Goal: Task Accomplishment & Management: Use online tool/utility

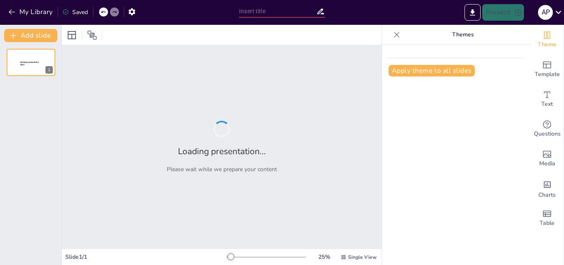
type input "¿Qué Tanto Sabes? Quiz de Sexto Grado"
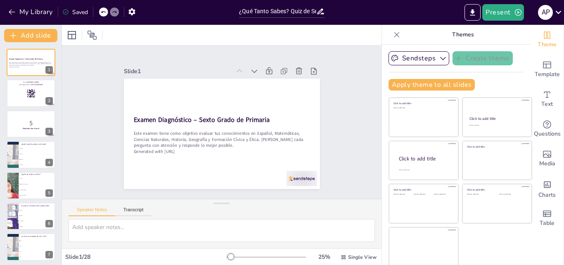
checkbox input "true"
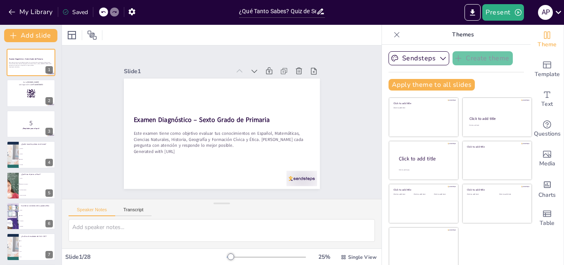
checkbox input "true"
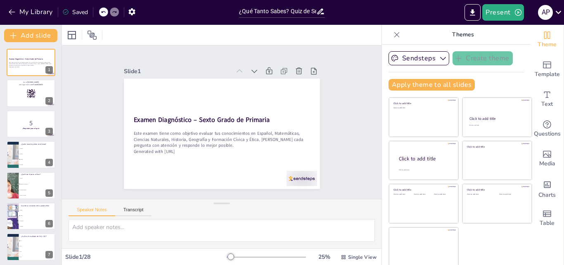
checkbox input "true"
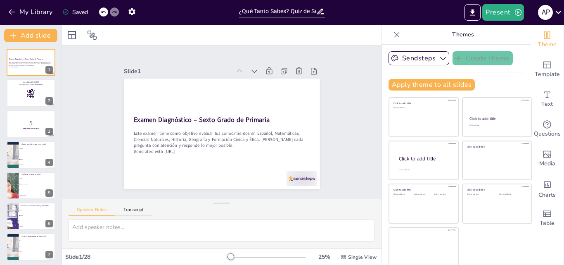
checkbox input "true"
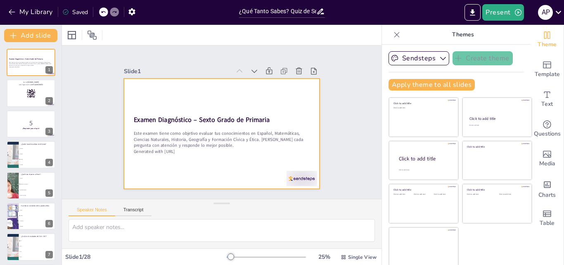
checkbox input "true"
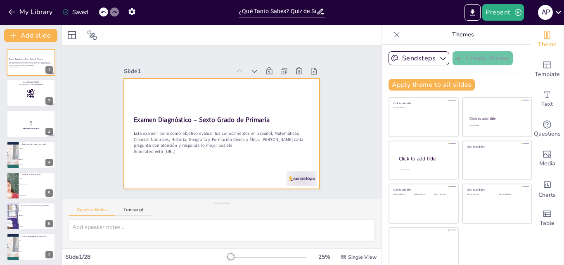
checkbox input "true"
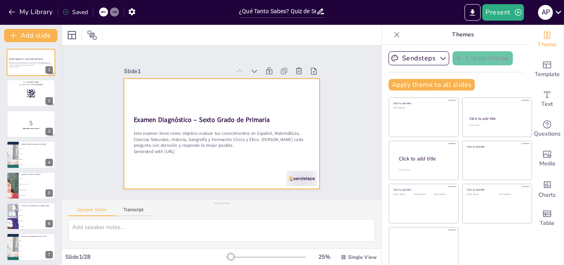
checkbox input "true"
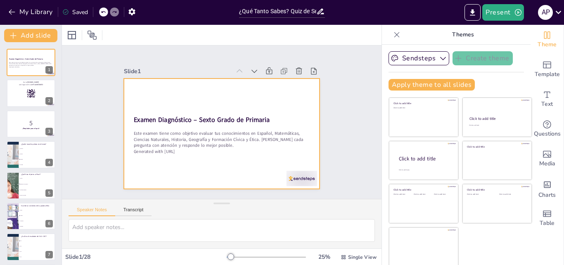
checkbox input "true"
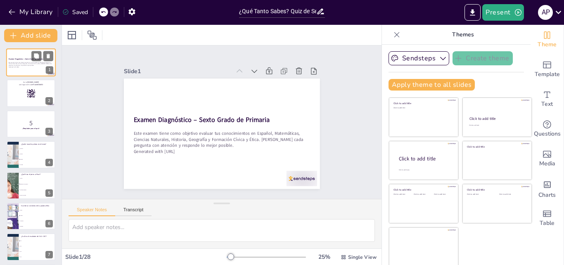
checkbox input "true"
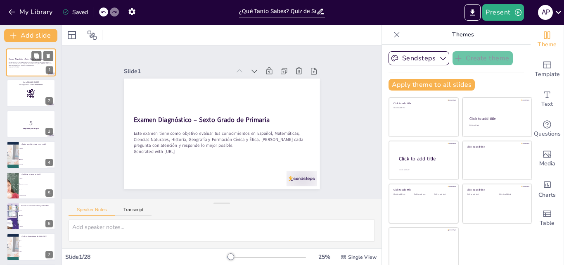
checkbox input "true"
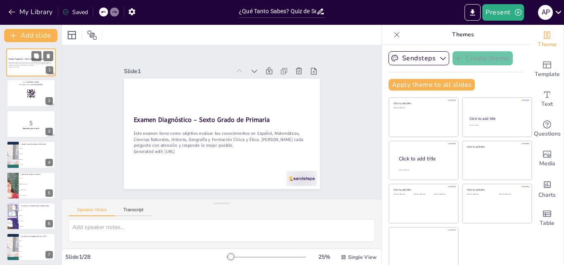
checkbox input "true"
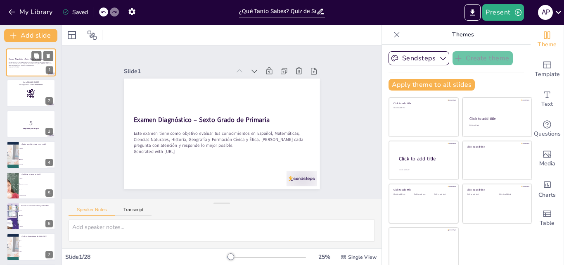
checkbox input "true"
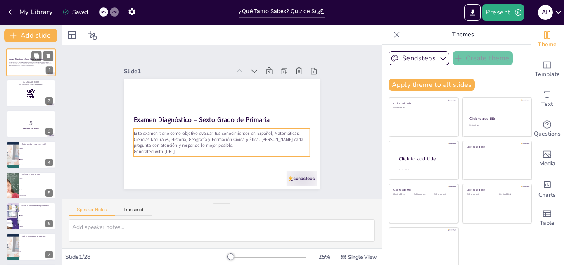
checkbox input "true"
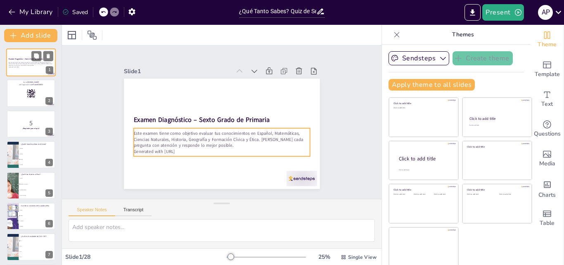
checkbox input "true"
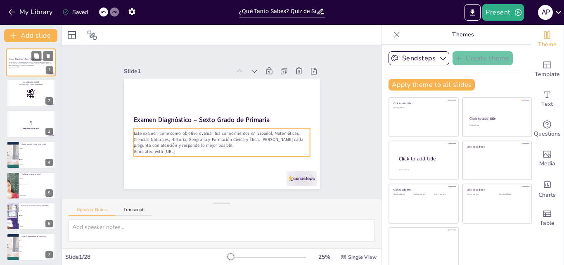
checkbox input "true"
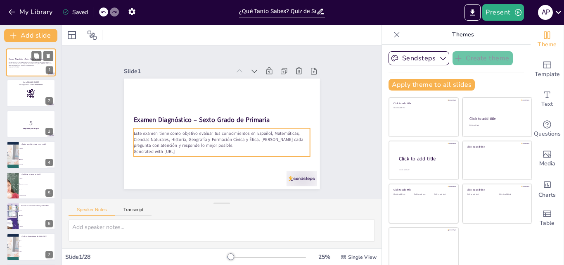
checkbox input "true"
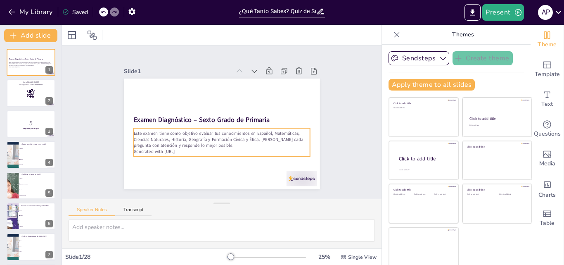
checkbox input "true"
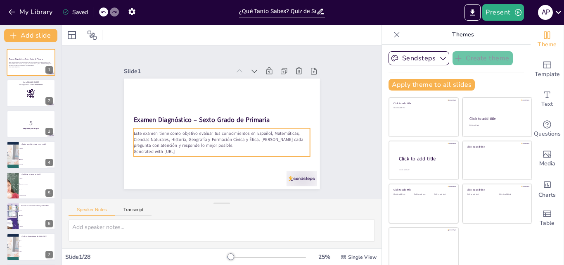
checkbox input "true"
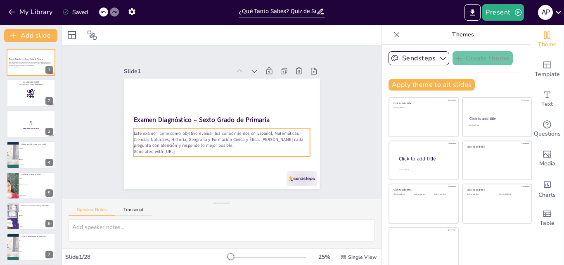
checkbox input "true"
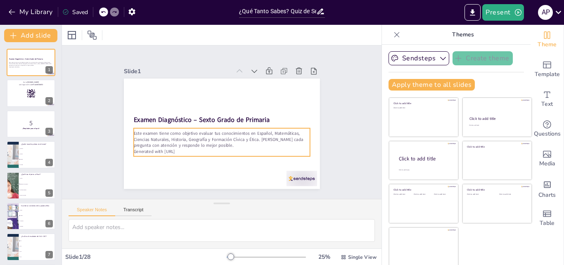
checkbox input "true"
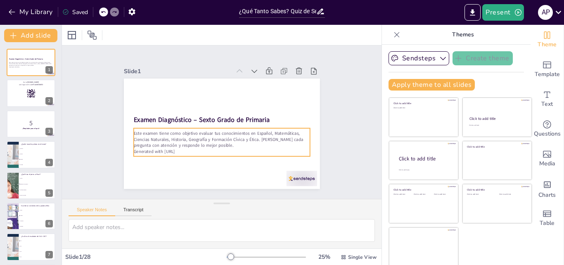
checkbox input "true"
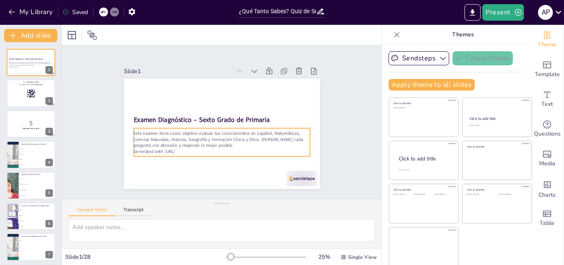
checkbox input "true"
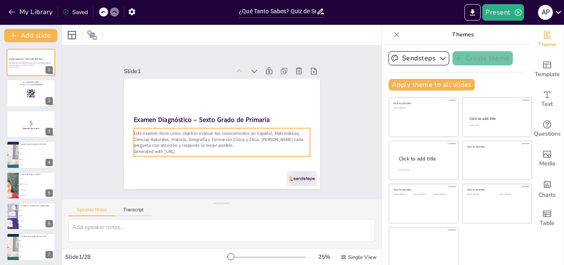
checkbox input "true"
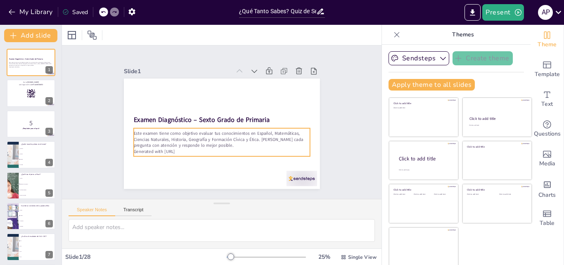
checkbox input "true"
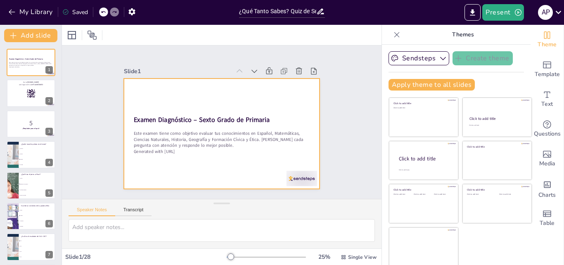
checkbox input "true"
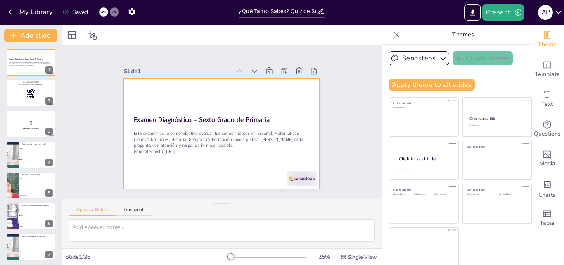
checkbox input "true"
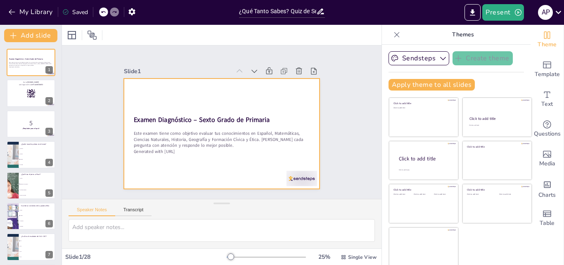
checkbox input "true"
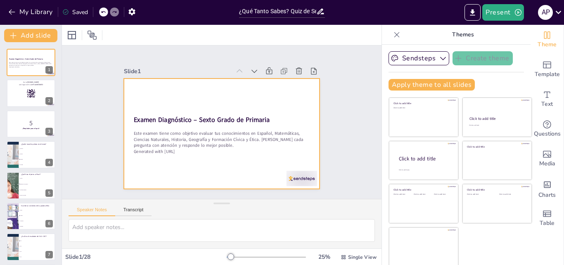
checkbox input "true"
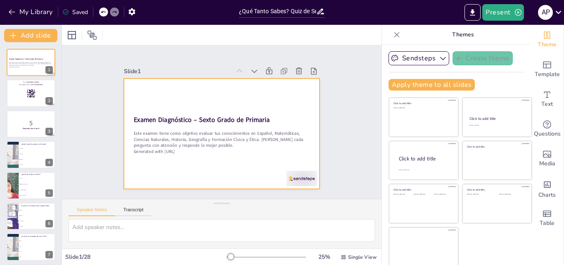
checkbox input "true"
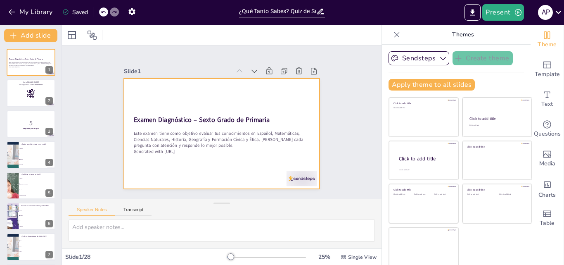
checkbox input "true"
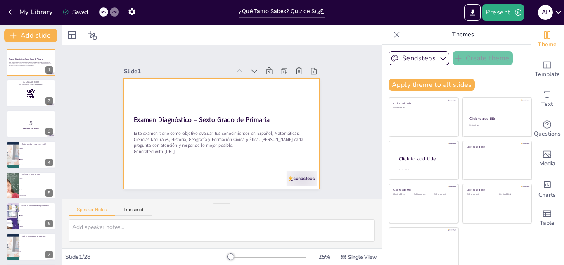
checkbox input "true"
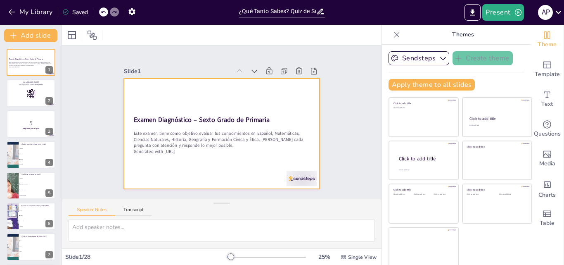
checkbox input "true"
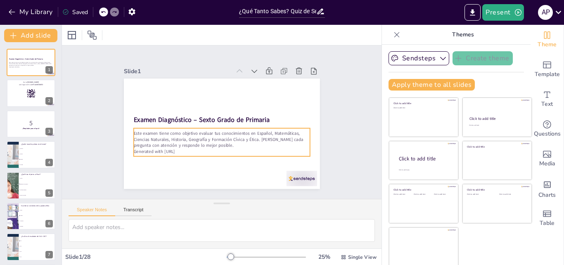
checkbox input "true"
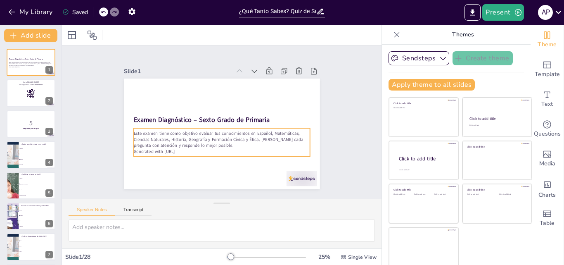
checkbox input "true"
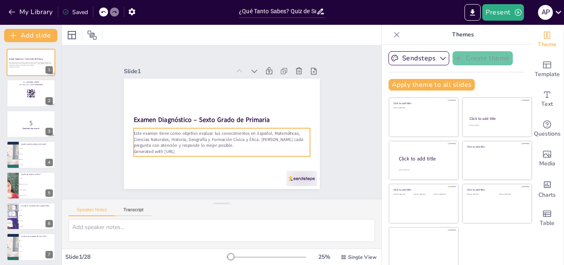
checkbox input "true"
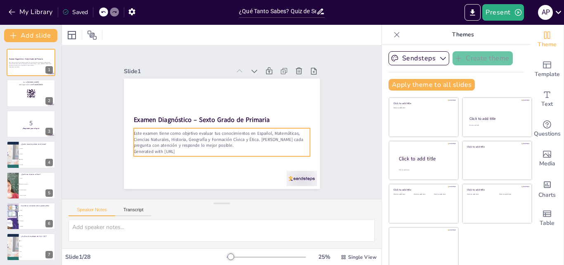
checkbox input "true"
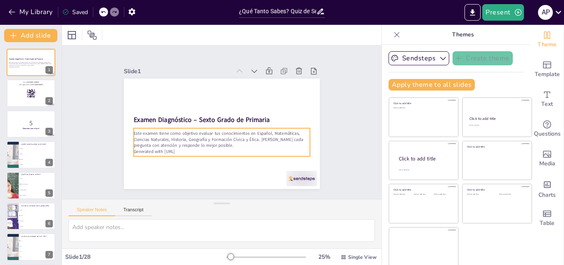
checkbox input "true"
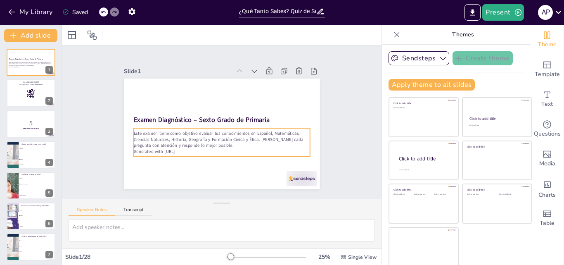
checkbox input "true"
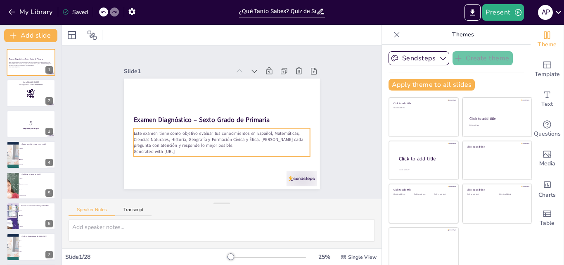
checkbox input "true"
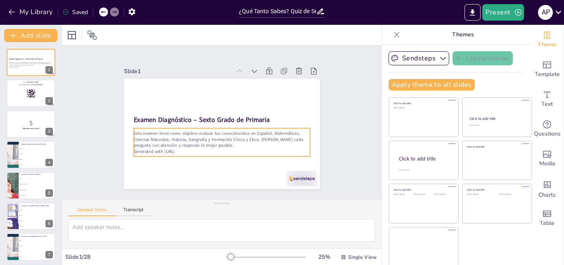
checkbox input "true"
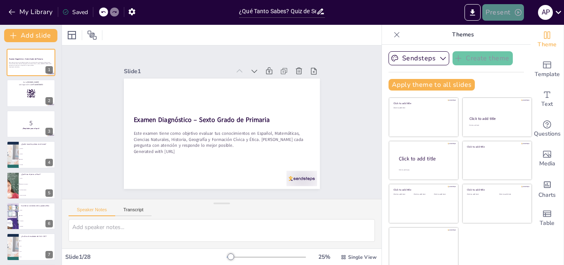
click at [502, 17] on button "Present" at bounding box center [502, 12] width 41 height 17
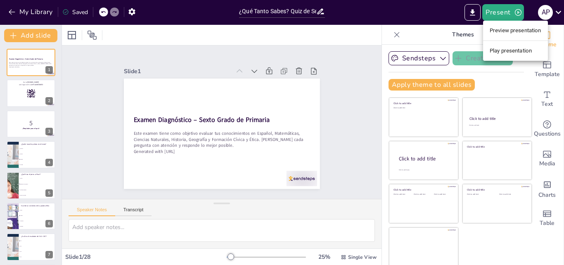
click at [520, 30] on li "Preview presentation" at bounding box center [515, 30] width 65 height 13
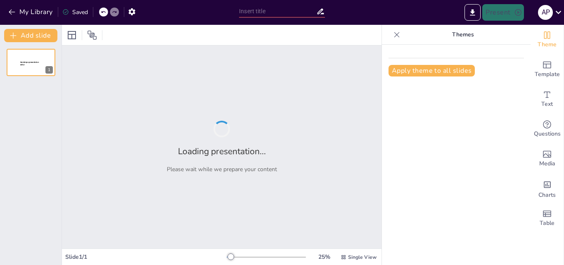
type input "¿Qué Tanto Sabes? Quiz de Sexto Grado"
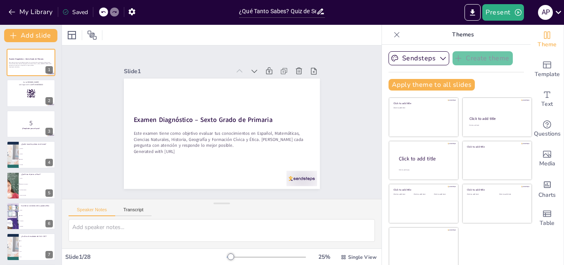
checkbox input "true"
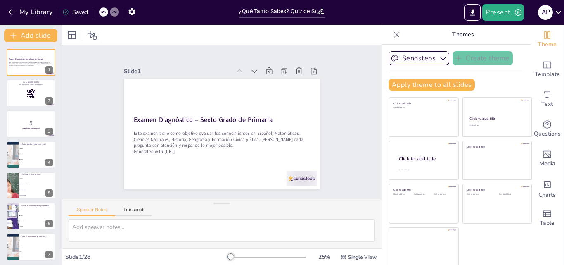
checkbox input "true"
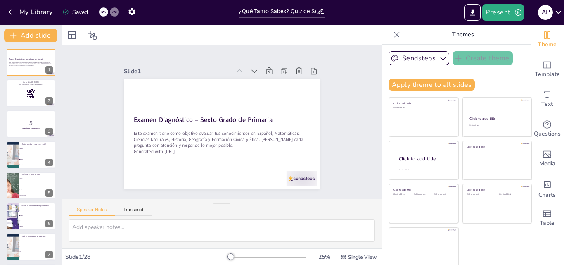
checkbox input "true"
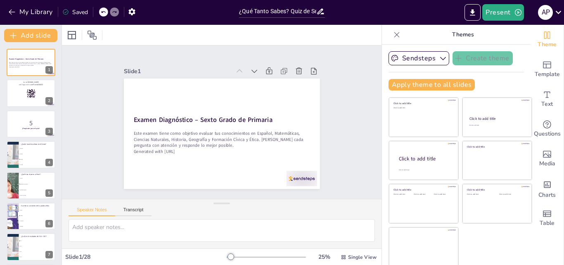
checkbox input "true"
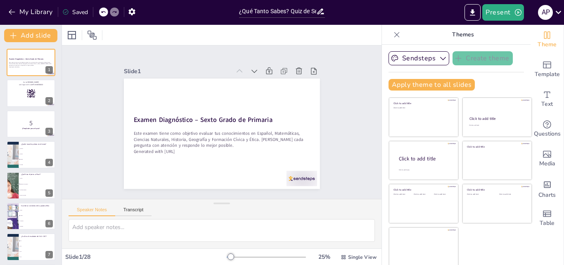
checkbox input "true"
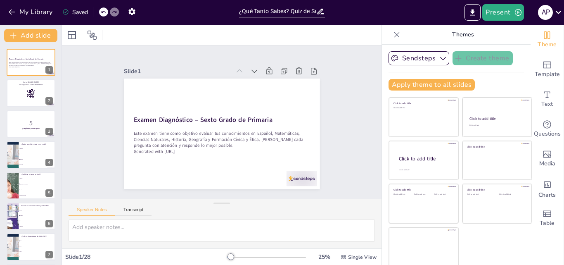
checkbox input "true"
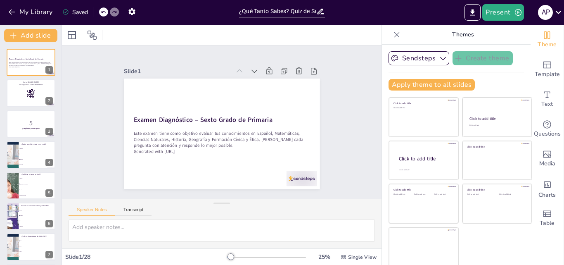
checkbox input "true"
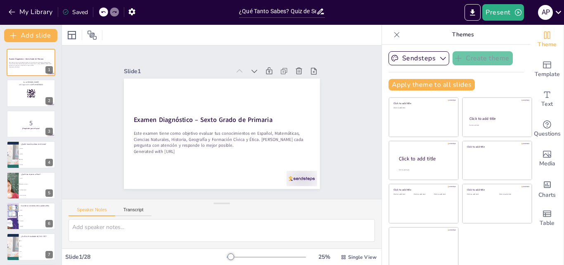
checkbox input "true"
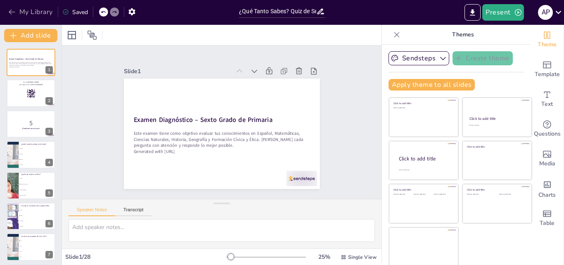
click at [30, 12] on button "My Library" at bounding box center [31, 11] width 50 height 13
